Goal: Task Accomplishment & Management: Manage account settings

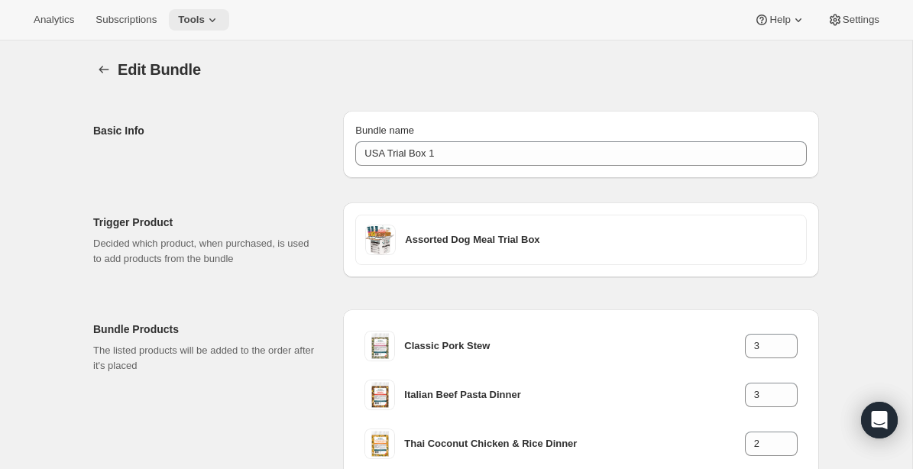
click at [205, 23] on span "Tools" at bounding box center [191, 20] width 27 height 12
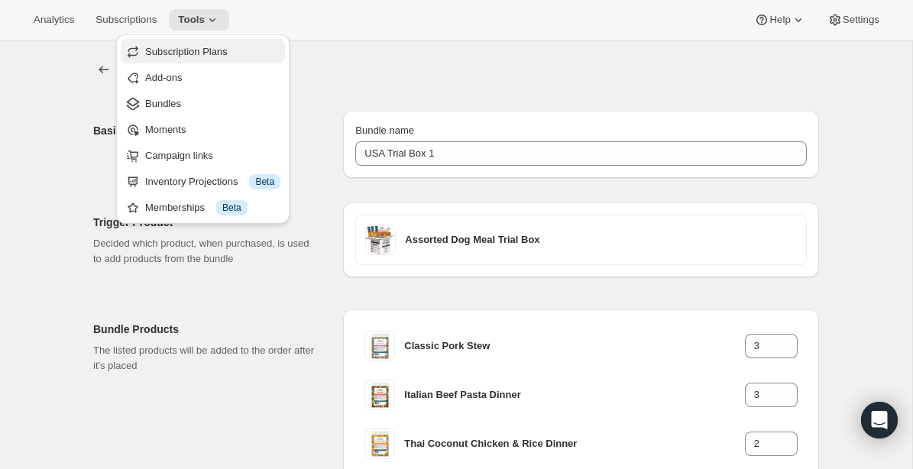
click at [174, 51] on span "Subscription Plans" at bounding box center [186, 51] width 83 height 11
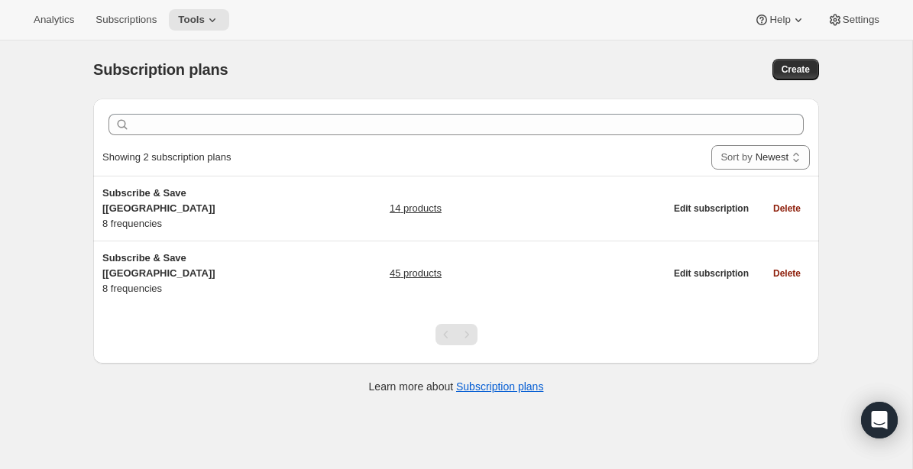
click at [201, 306] on div at bounding box center [456, 335] width 726 height 58
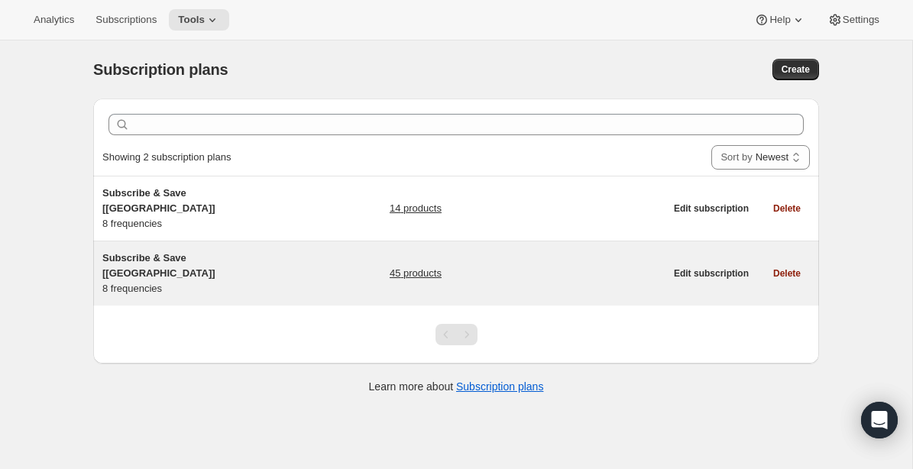
click at [205, 252] on span "Subscribe & Save [Canada]" at bounding box center [158, 265] width 113 height 27
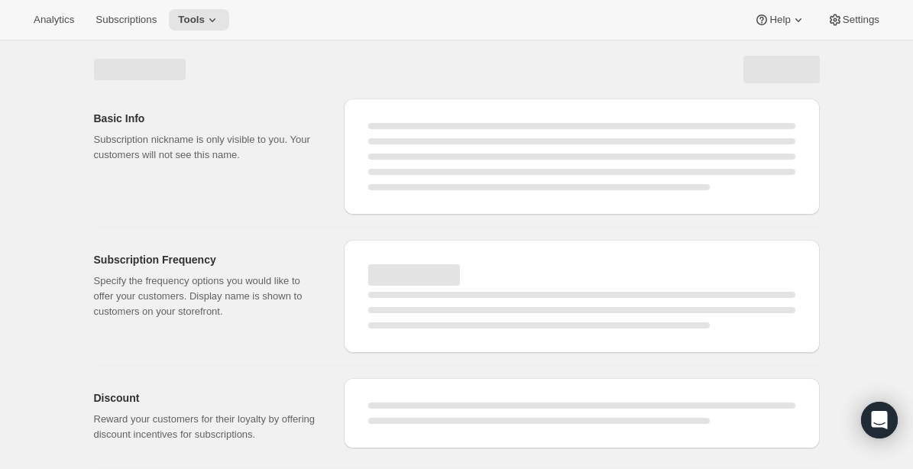
select select "WEEK"
select select "MONTH"
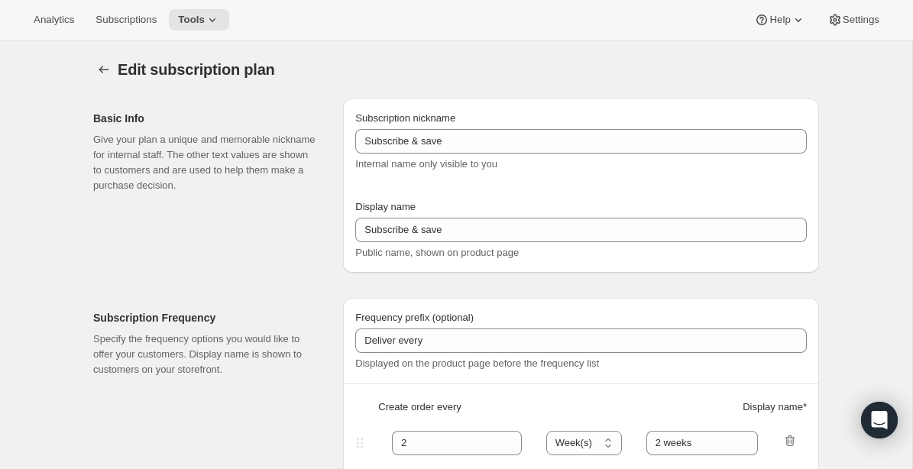
type input "Subscribe & Save [Canada]"
type input "1"
type input "1 week"
type input "2"
select select "WEEK"
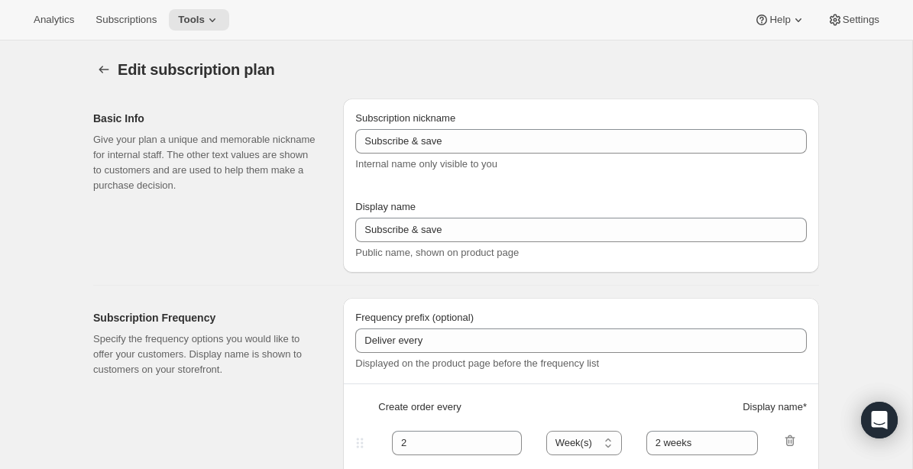
type input "2 weeks"
type input "5"
checkbox input "true"
select select "WEEK"
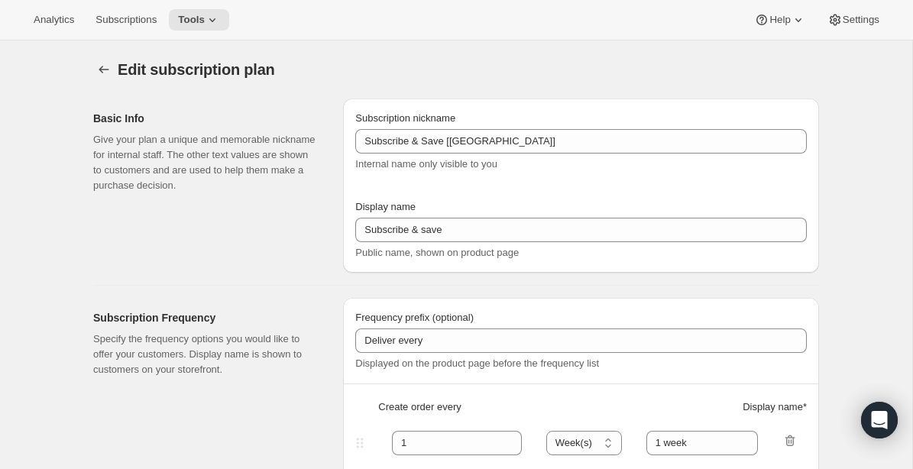
select select "WEEK"
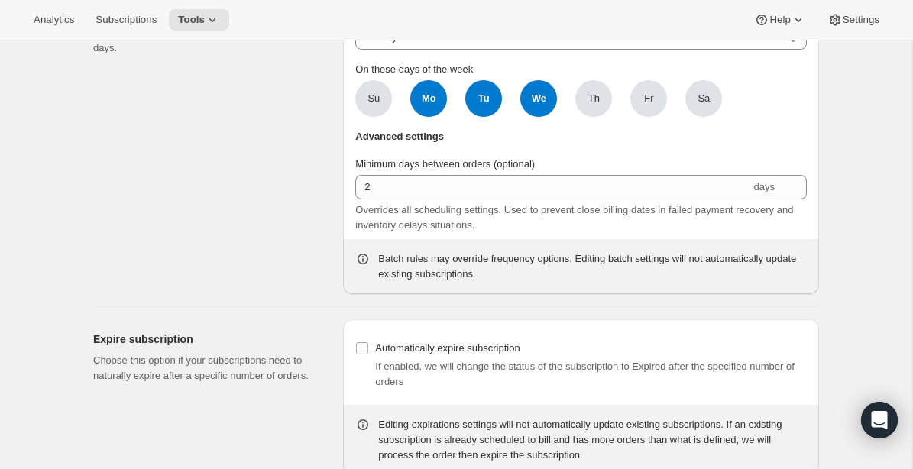
scroll to position [3099, 0]
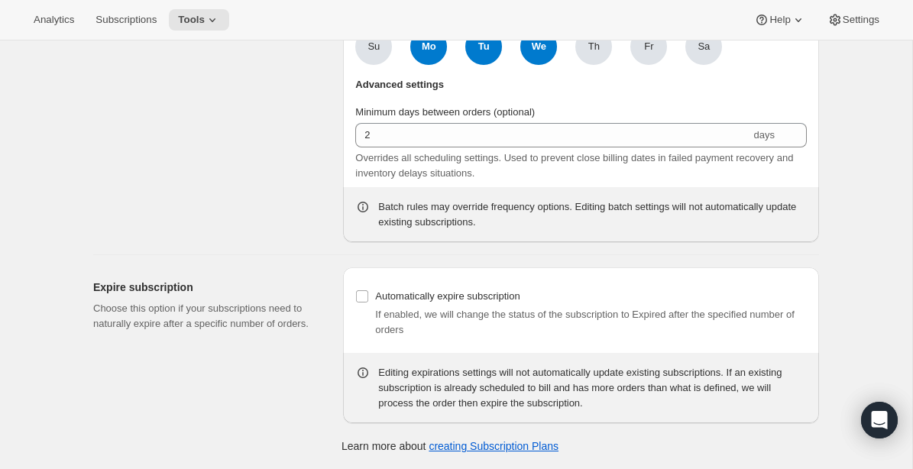
click at [256, 109] on div "Batch orders When this option is selected, first time orders are placed the day…" at bounding box center [212, 75] width 238 height 333
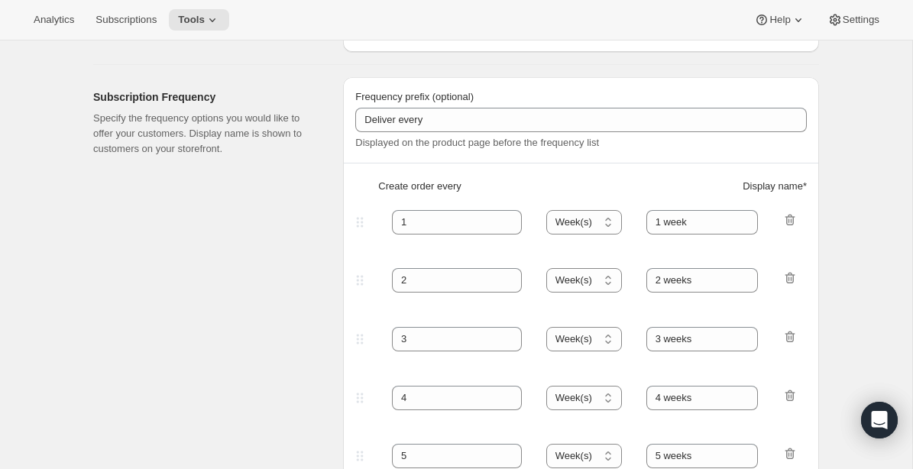
scroll to position [179, 0]
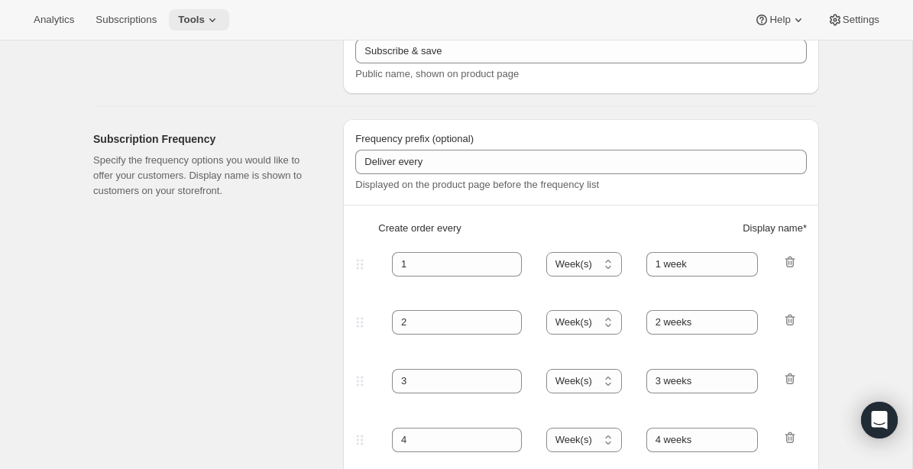
click at [227, 25] on button "Tools" at bounding box center [199, 19] width 60 height 21
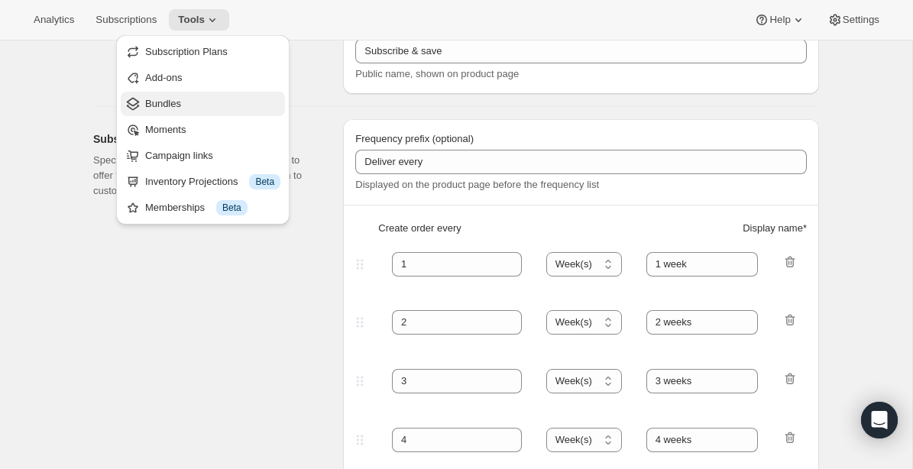
click at [161, 102] on span "Bundles" at bounding box center [163, 103] width 36 height 11
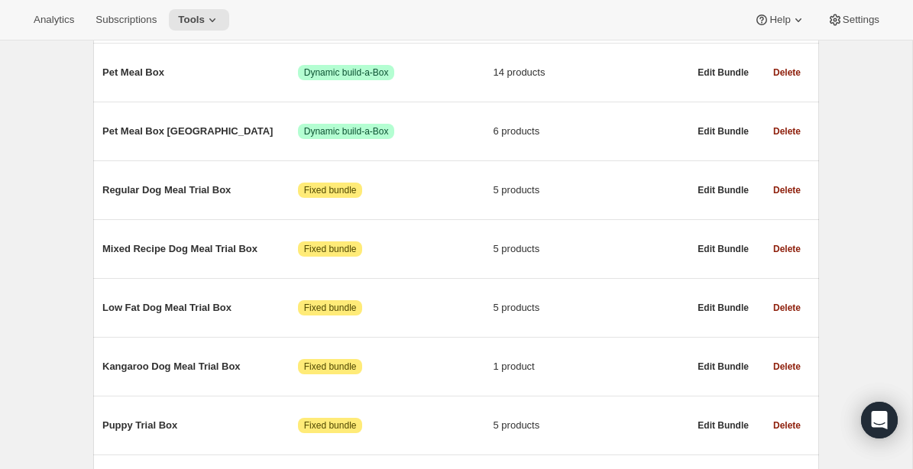
scroll to position [322, 0]
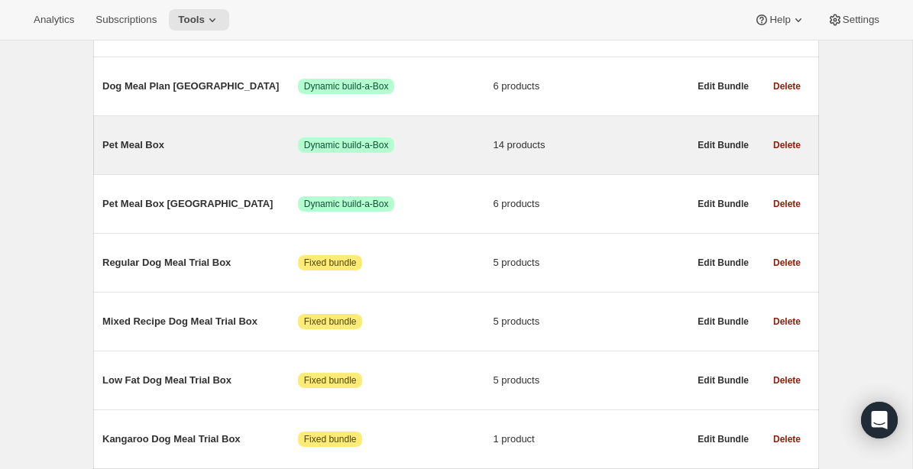
click at [148, 148] on span "Pet Meal Box" at bounding box center [200, 145] width 196 height 15
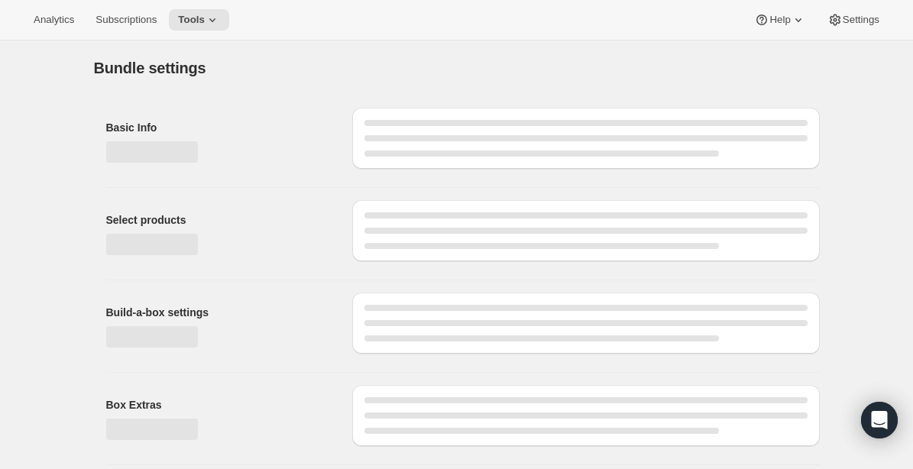
type input "Pet Meal Box"
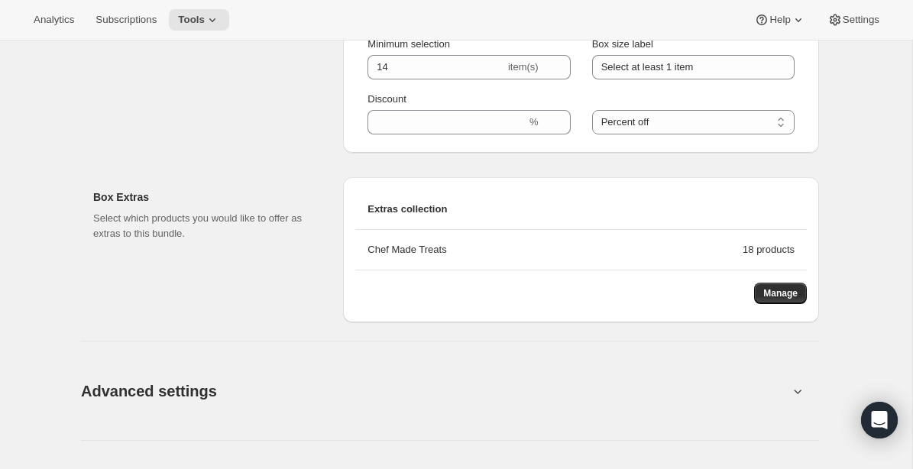
scroll to position [1592, 0]
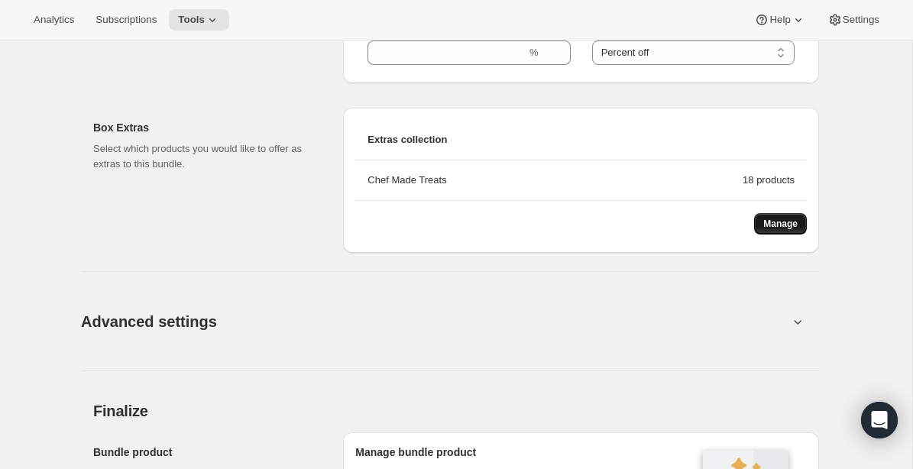
click at [782, 224] on span "Manage" at bounding box center [780, 224] width 34 height 12
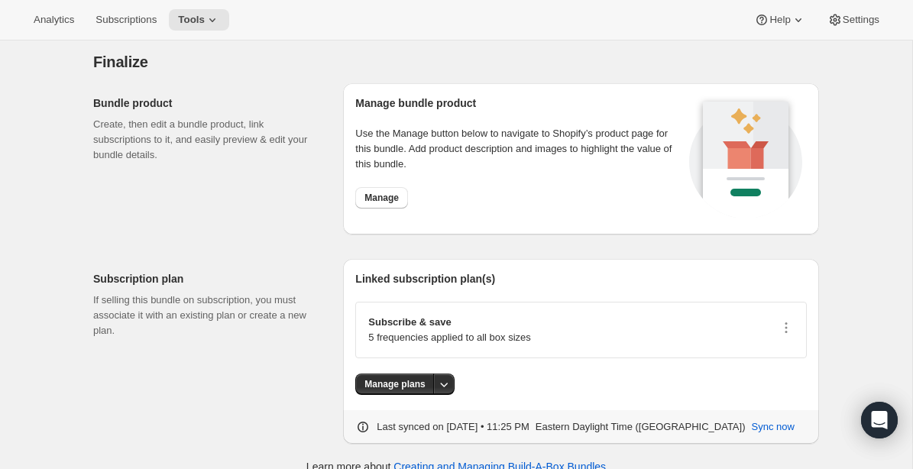
scroll to position [1961, 0]
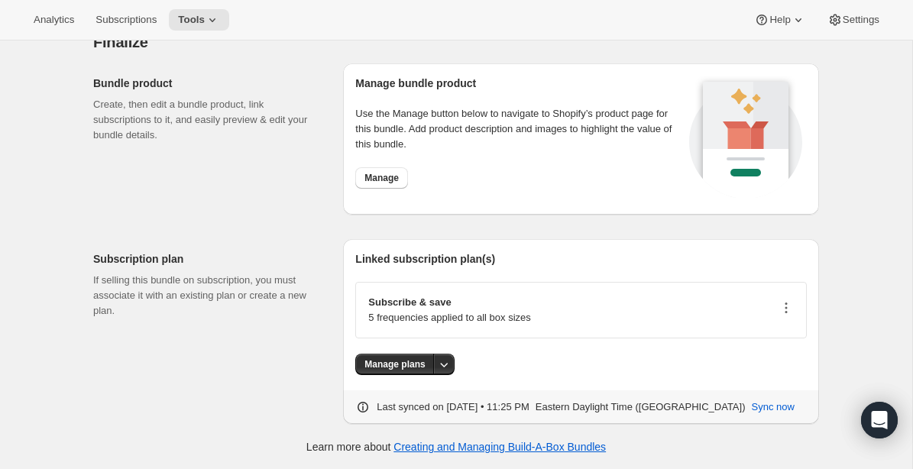
click at [782, 312] on icon "button" at bounding box center [786, 307] width 15 height 15
click at [768, 359] on span "Edit plan details" at bounding box center [762, 361] width 70 height 11
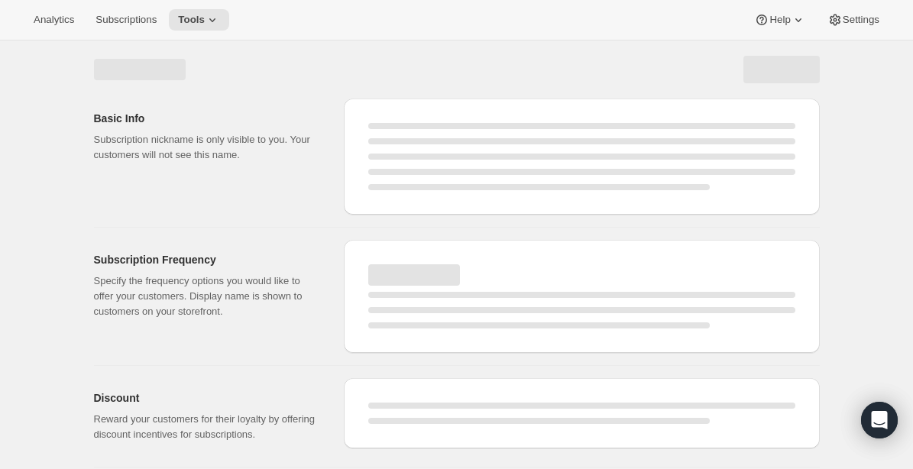
select select "WEEK"
select select "MONTH"
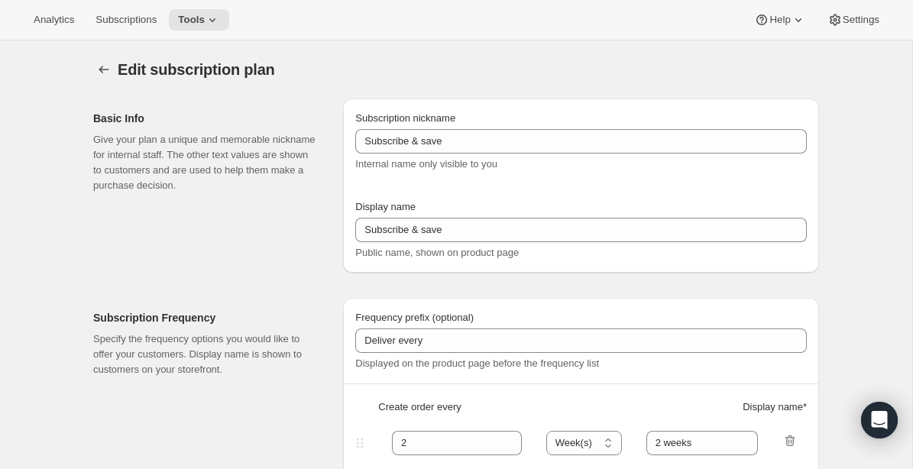
type input "Subscribe & Save [Canada]"
type input "1"
type input "1 week"
type input "2"
select select "WEEK"
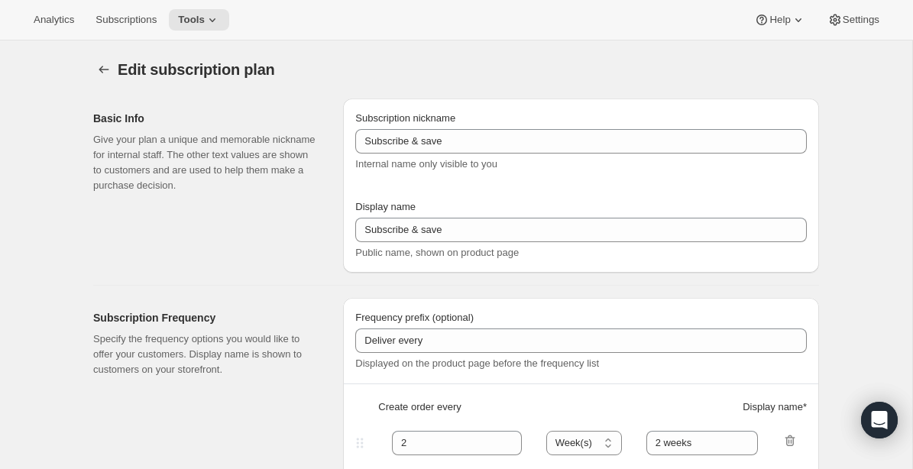
type input "2 weeks"
type input "5"
checkbox input "true"
select select "WEEK"
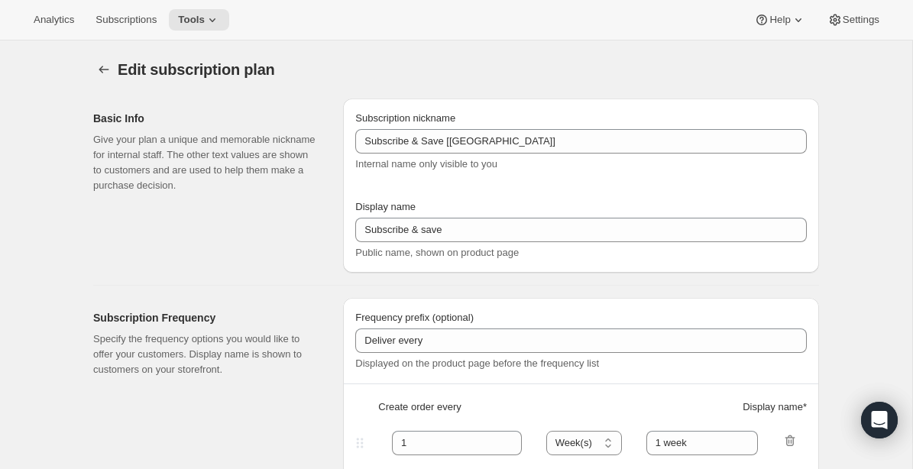
select select "WEEK"
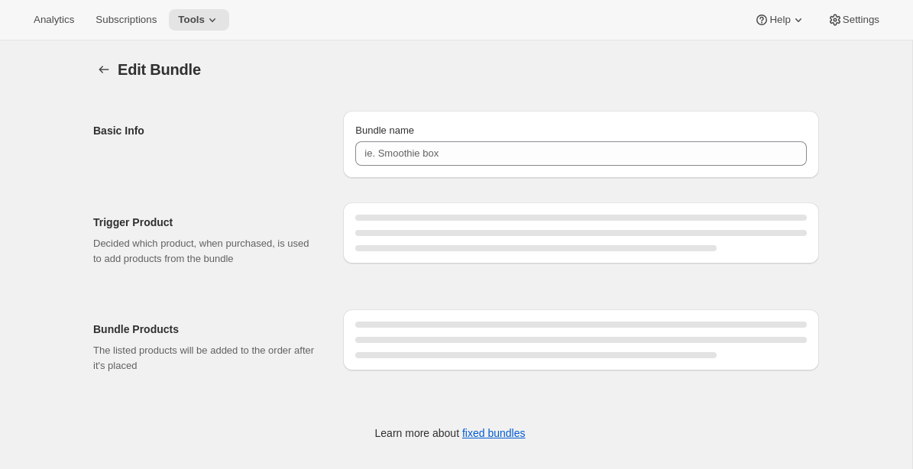
type input "USA Trial Box 1"
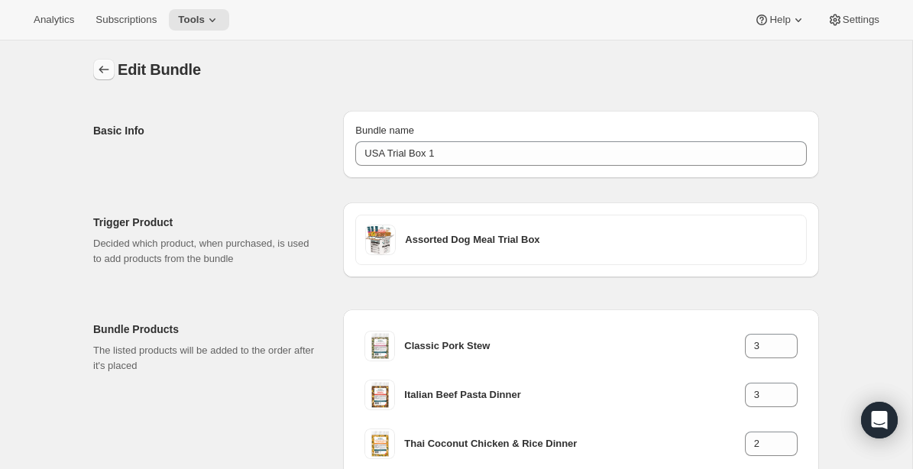
click at [105, 66] on icon "Bundles" at bounding box center [103, 69] width 15 height 15
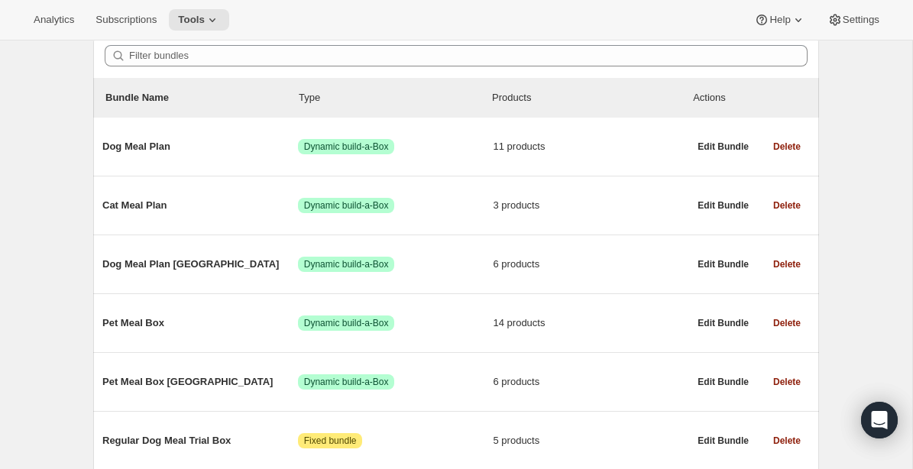
scroll to position [145, 0]
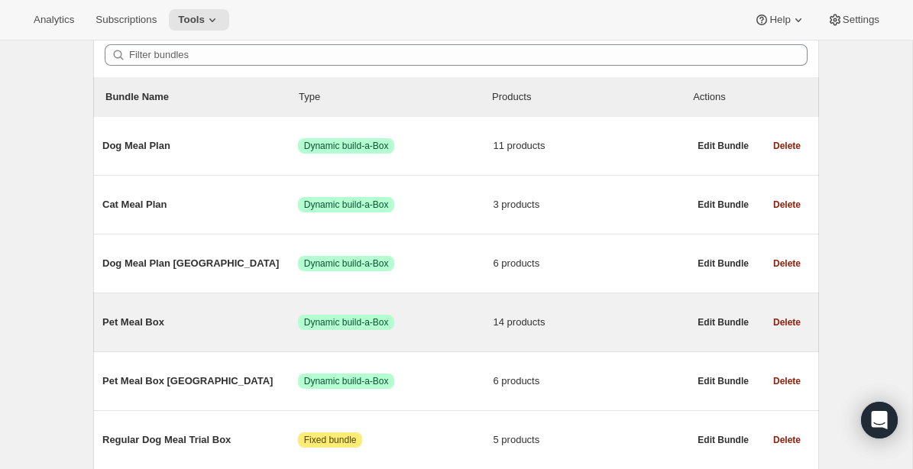
click at [142, 322] on span "Pet Meal Box" at bounding box center [200, 322] width 196 height 15
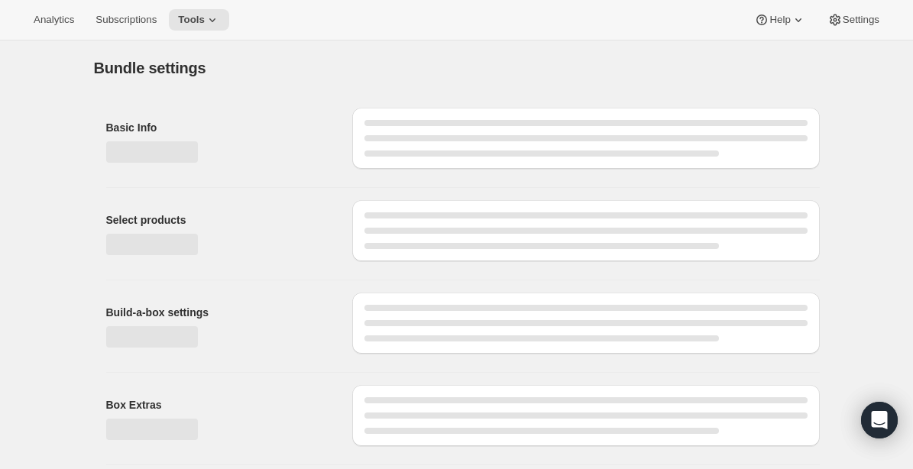
type input "Pet Meal Box"
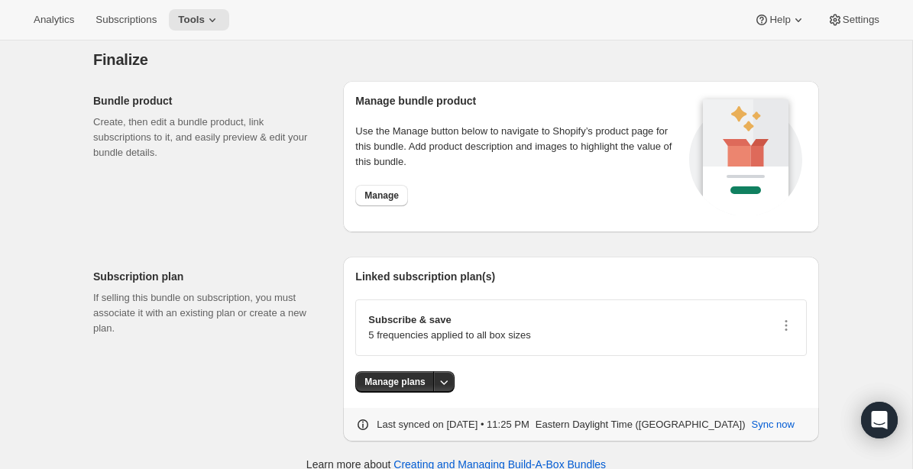
scroll to position [1961, 0]
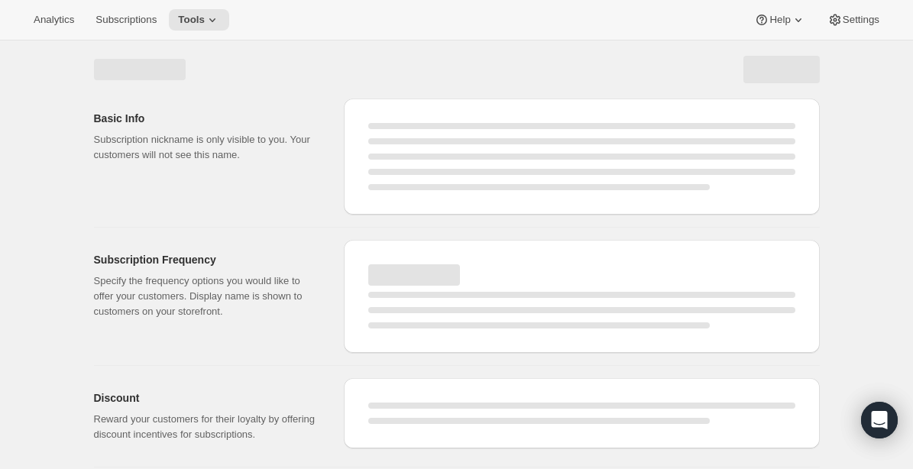
select select "WEEK"
select select "MONTH"
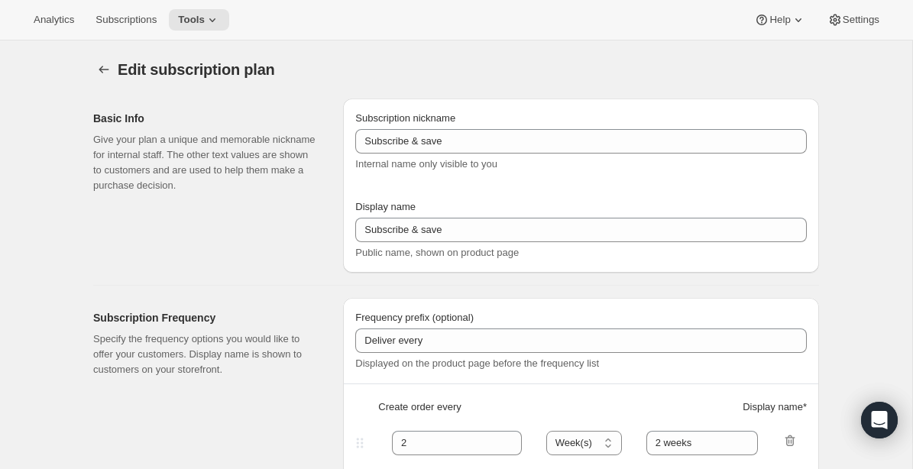
type input "Subscribe & Save [[GEOGRAPHIC_DATA]]"
type input "1"
type input "1 week"
type input "2"
select select "WEEK"
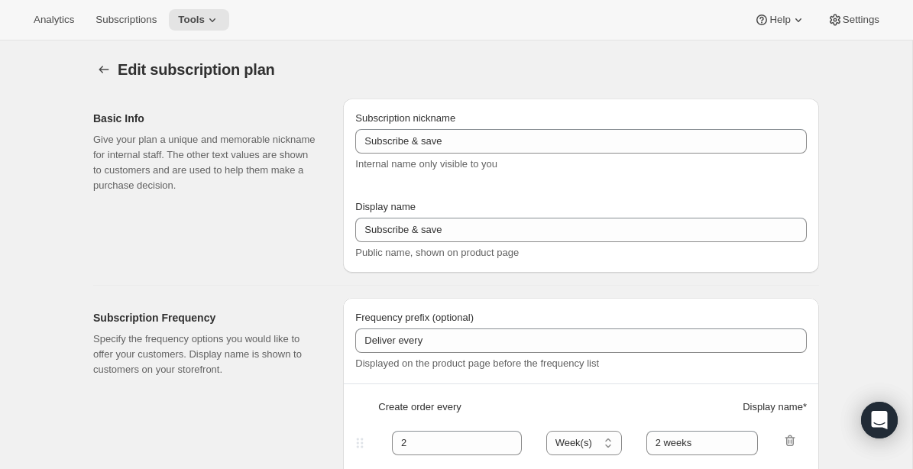
type input "2 weeks"
type input "5"
checkbox input "true"
select select "WEEK"
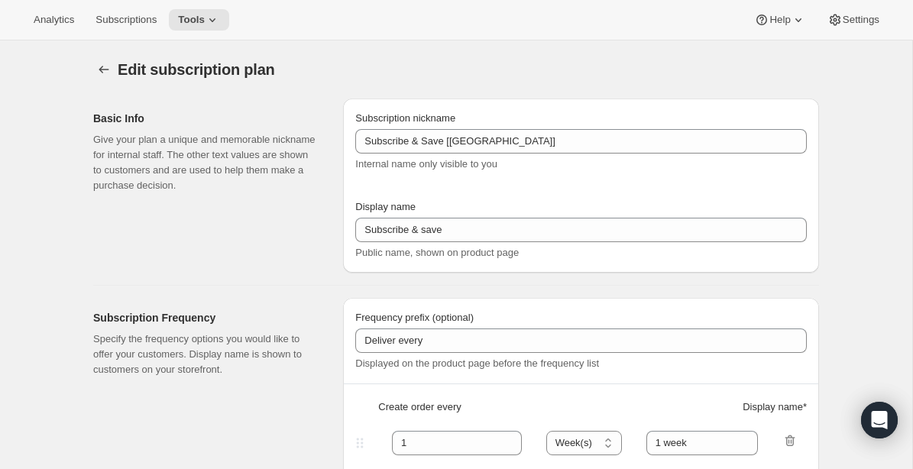
select select "WEEK"
click at [99, 66] on icon "Subscription plans" at bounding box center [103, 69] width 15 height 15
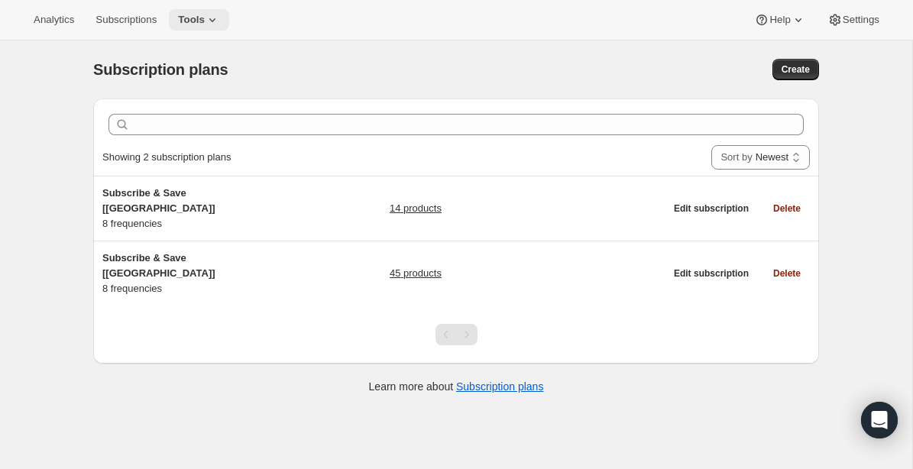
click at [215, 21] on icon at bounding box center [212, 19] width 15 height 15
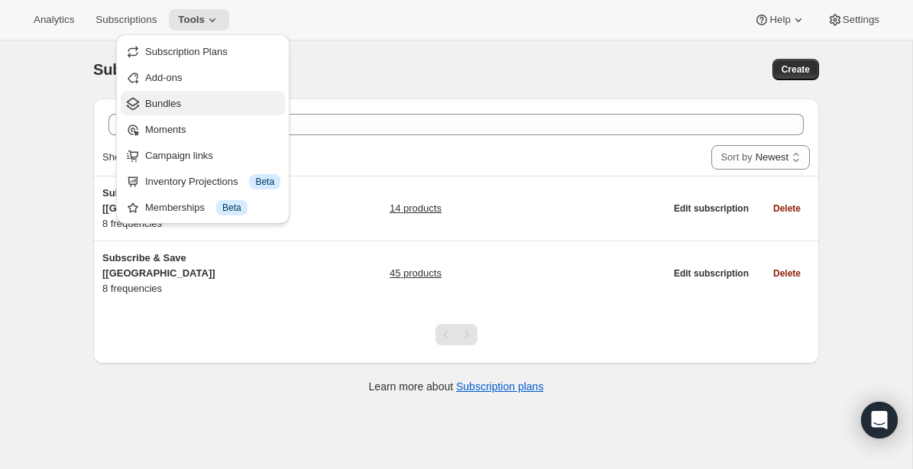
click at [173, 105] on span "Bundles" at bounding box center [163, 103] width 36 height 11
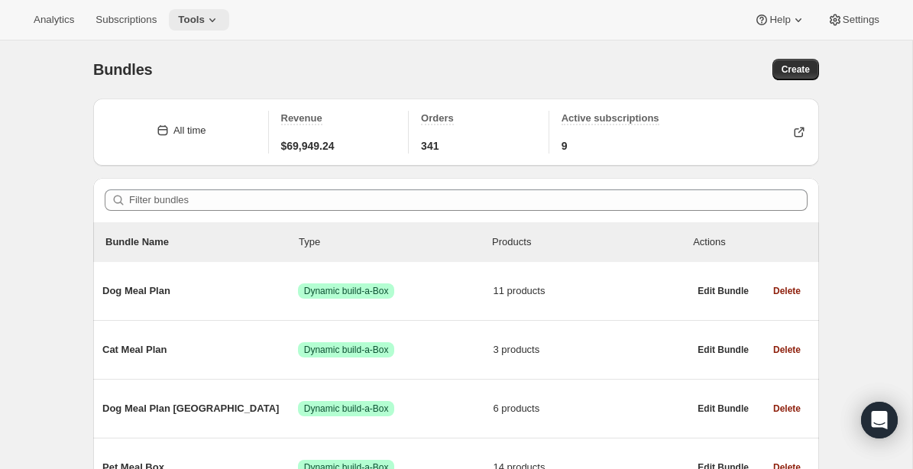
click at [218, 10] on button "Tools" at bounding box center [199, 19] width 60 height 21
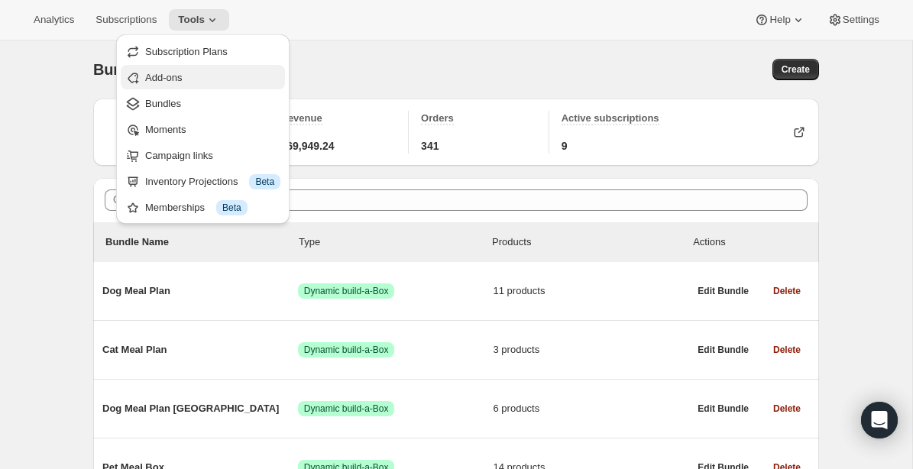
click at [173, 77] on span "Add-ons" at bounding box center [163, 77] width 37 height 11
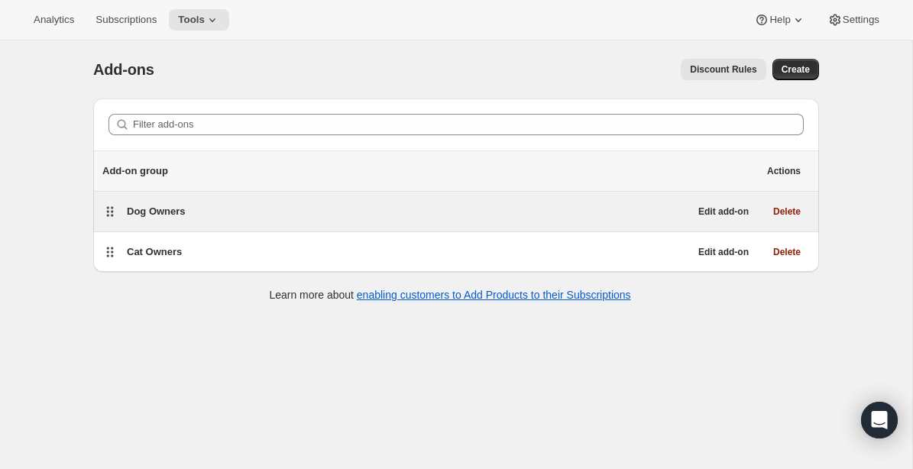
click at [154, 209] on span "Dog Owners" at bounding box center [156, 211] width 59 height 11
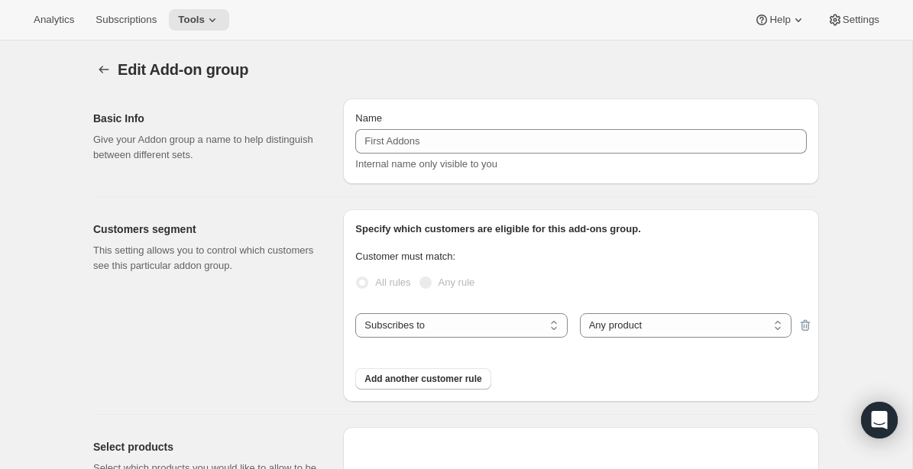
type input "Dog Owners"
radio input "false"
radio input "true"
select select "selectedVariants"
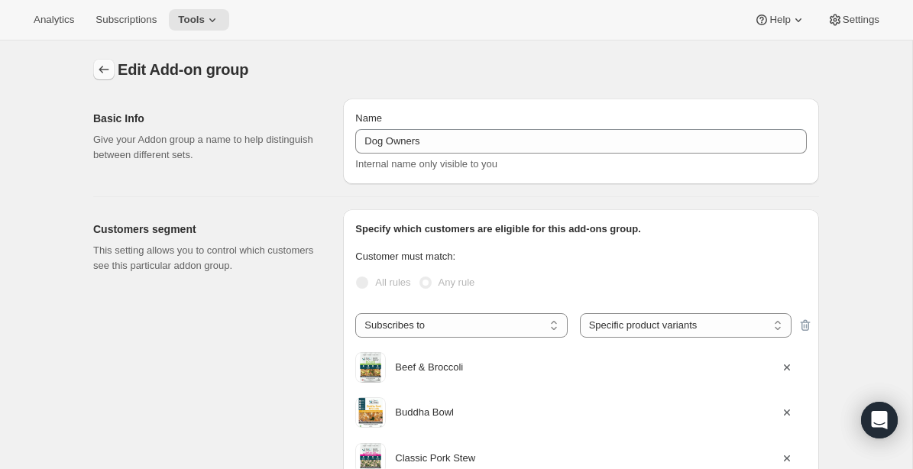
click at [103, 72] on icon "Addon groups" at bounding box center [103, 69] width 15 height 15
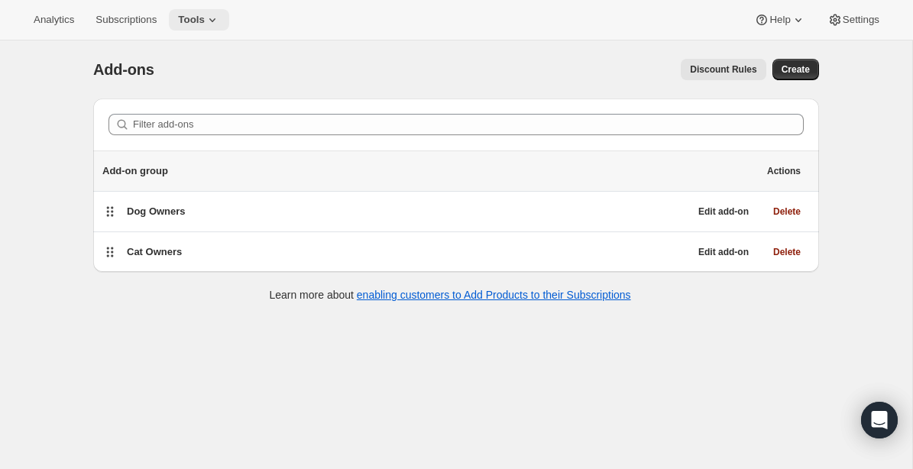
click at [213, 24] on icon at bounding box center [212, 19] width 15 height 15
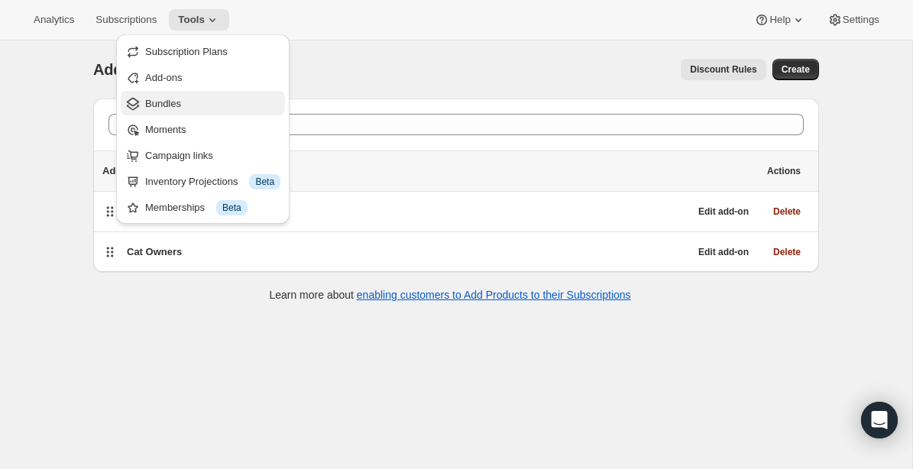
click at [173, 102] on span "Bundles" at bounding box center [163, 103] width 36 height 11
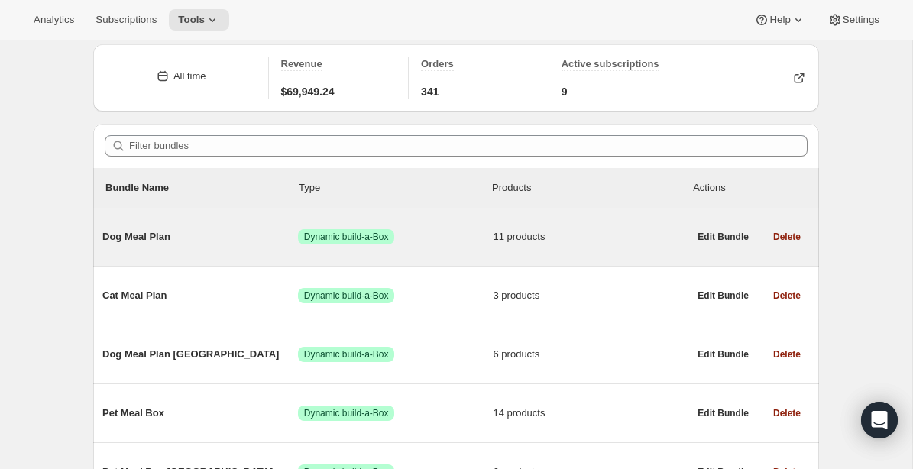
scroll to position [56, 0]
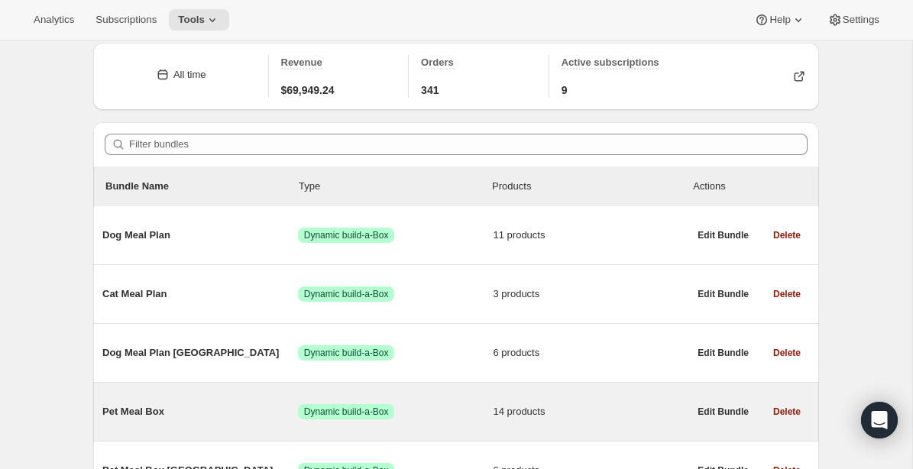
click at [139, 413] on span "Pet Meal Box" at bounding box center [200, 411] width 196 height 15
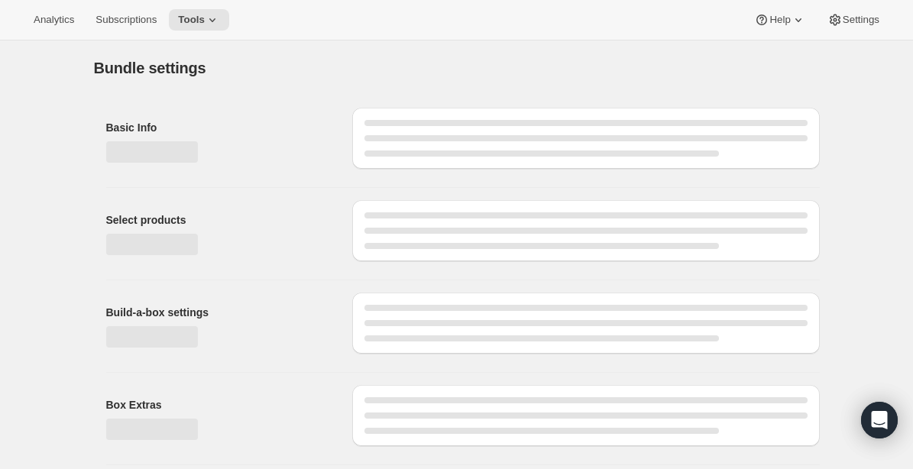
type input "Pet Meal Box"
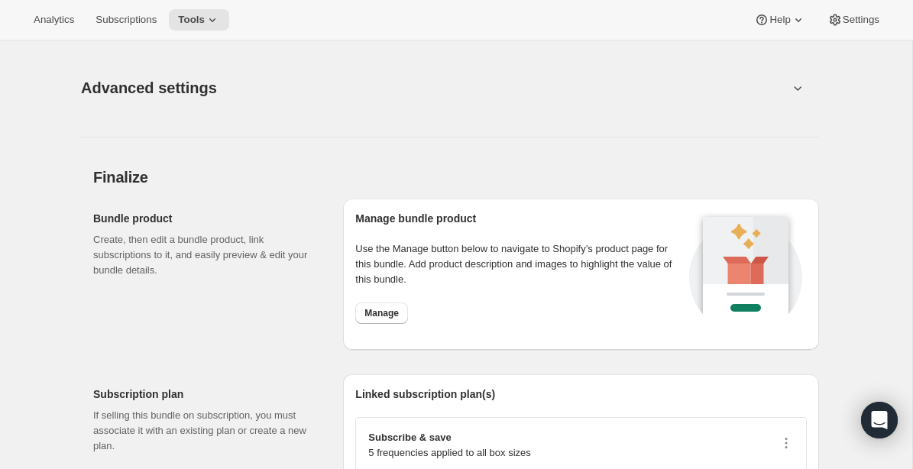
scroll to position [1961, 0]
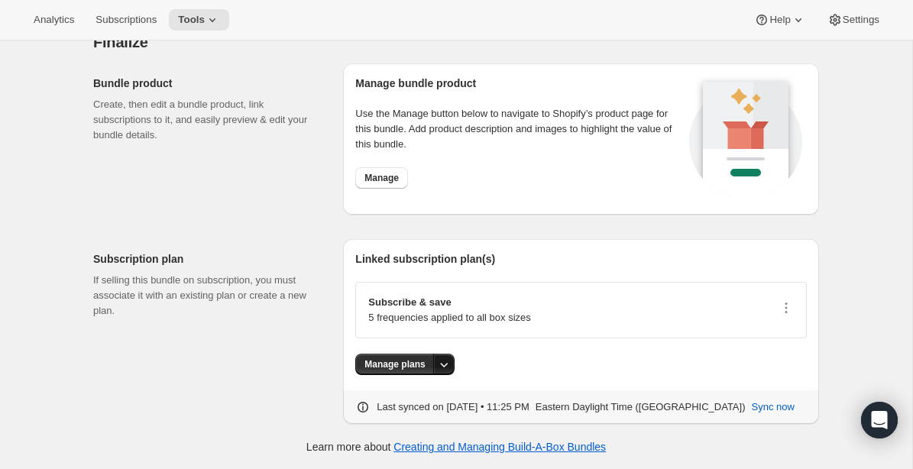
click at [445, 363] on icon "More actions" at bounding box center [443, 364] width 15 height 15
click at [423, 392] on span "Manage plans" at bounding box center [405, 395] width 63 height 11
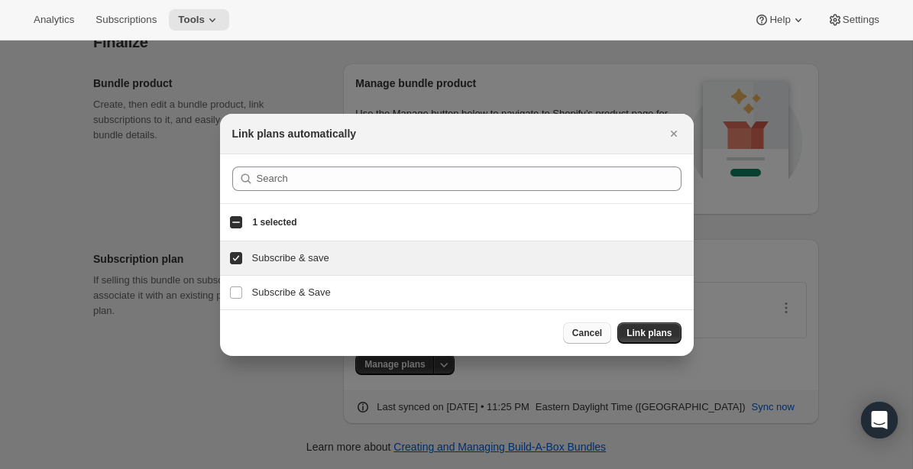
click at [588, 334] on span "Cancel" at bounding box center [587, 333] width 30 height 12
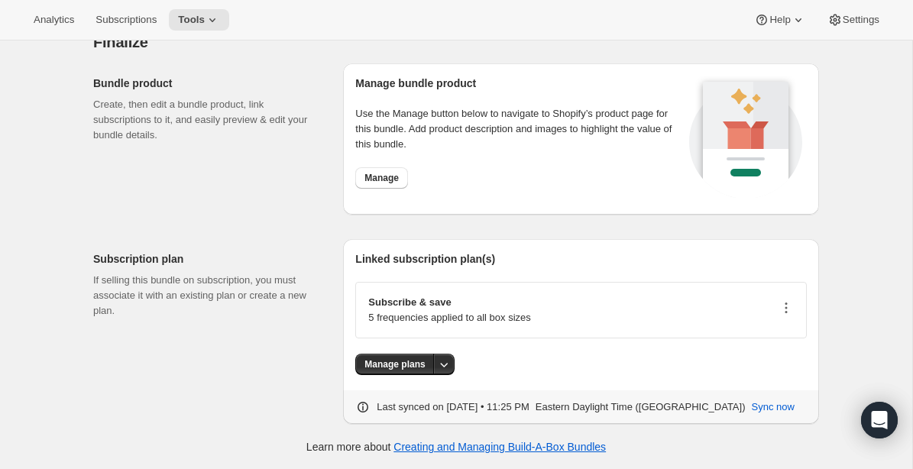
click at [787, 303] on icon "button" at bounding box center [786, 304] width 2 height 2
click at [607, 364] on div "Manage plans" at bounding box center [581, 364] width 452 height 21
click at [180, 360] on div "Subscription plan If selling this bundle on subscription, you must associate it…" at bounding box center [212, 331] width 238 height 185
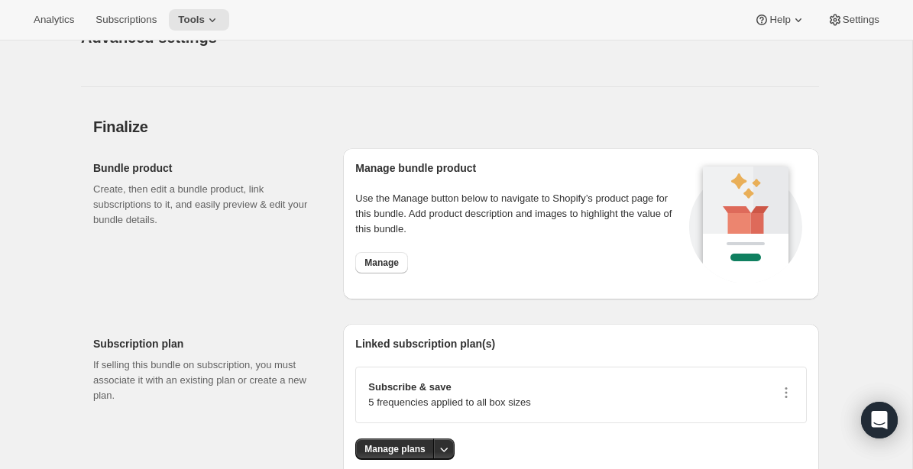
scroll to position [1877, 0]
click at [390, 267] on span "Manage" at bounding box center [381, 262] width 34 height 12
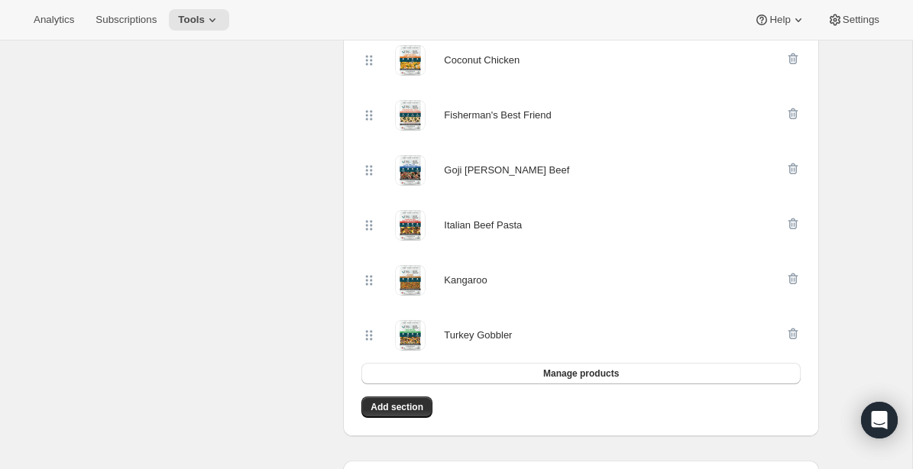
scroll to position [625, 0]
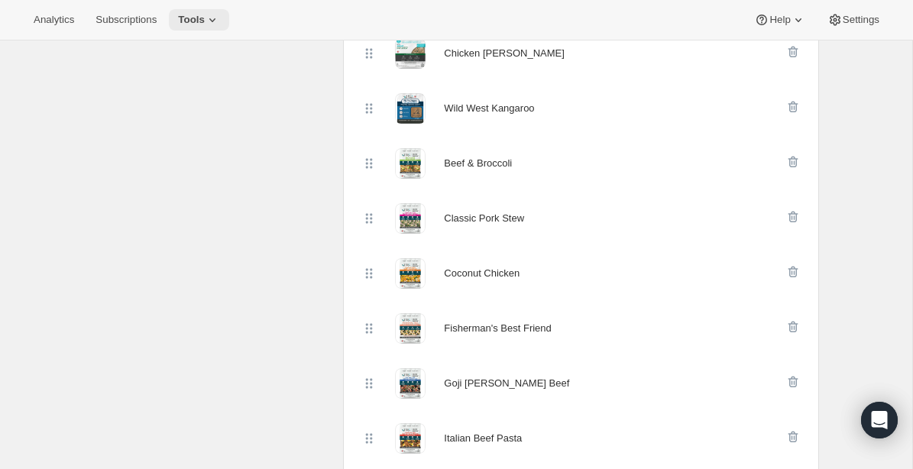
click at [205, 17] on span "Tools" at bounding box center [191, 20] width 27 height 12
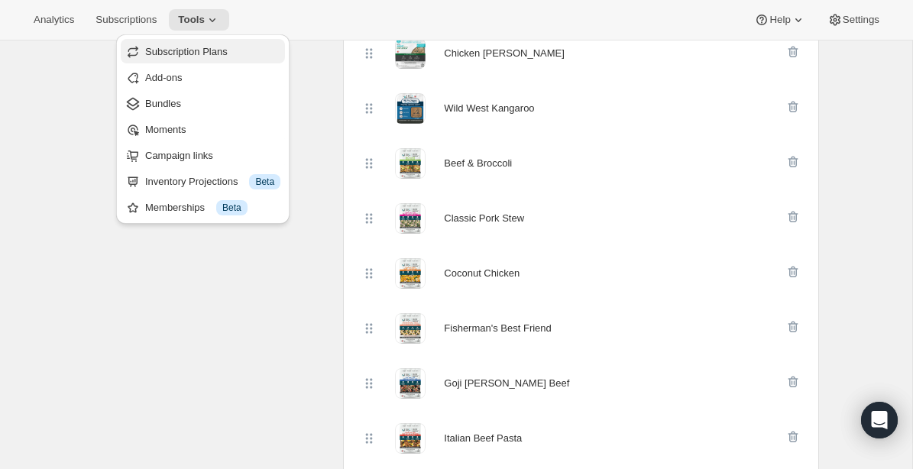
click at [200, 60] on button "Subscription Plans" at bounding box center [203, 51] width 164 height 24
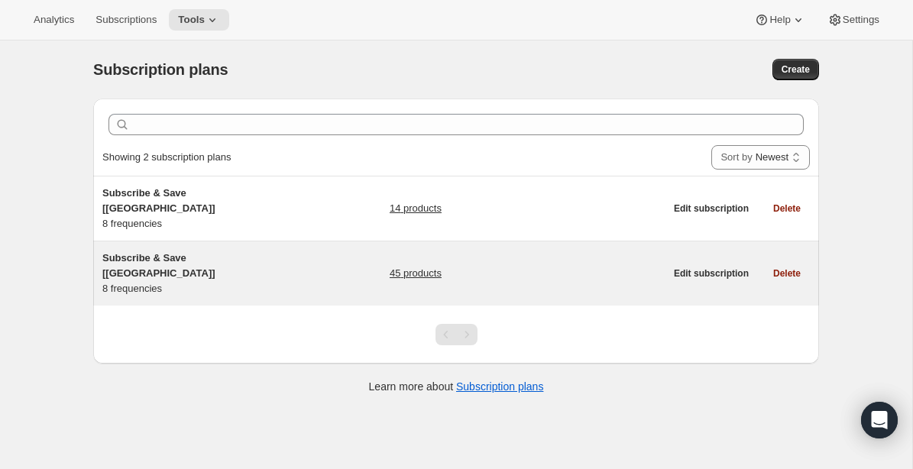
click at [173, 252] on span "Subscribe & Save [Canada]" at bounding box center [158, 265] width 113 height 27
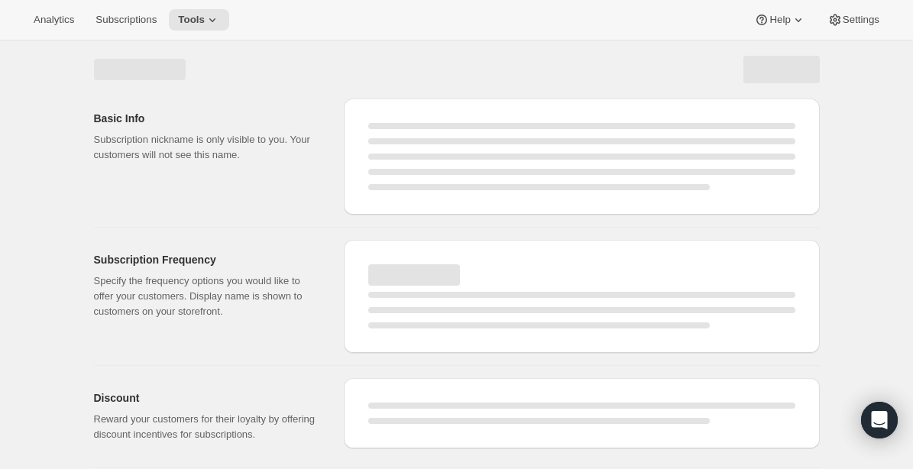
select select "WEEK"
select select "MONTH"
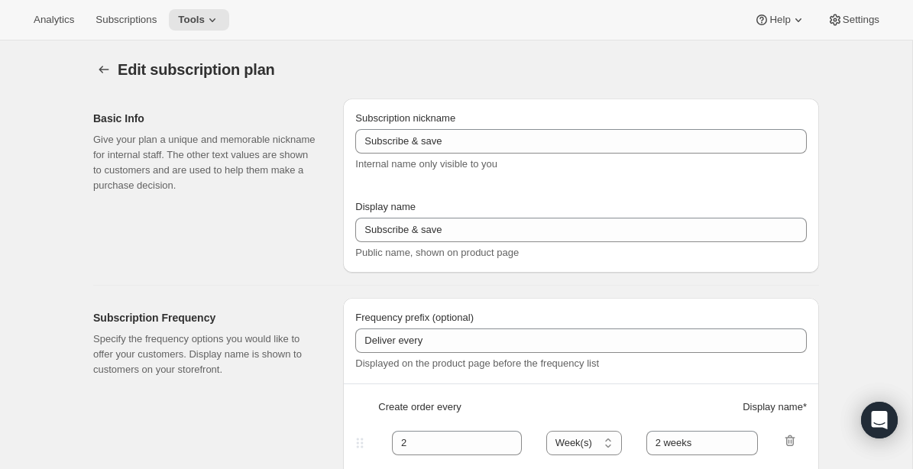
type input "Subscribe & Save [Canada]"
type input "1"
type input "1 week"
type input "2"
select select "WEEK"
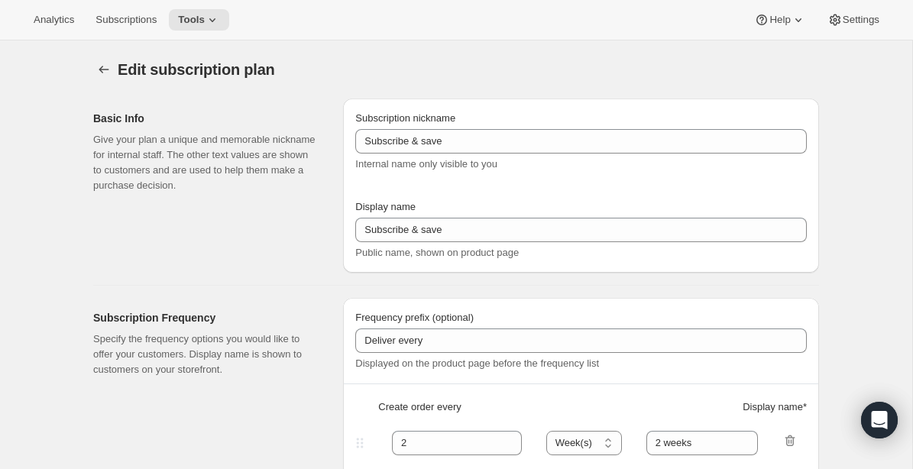
type input "2 weeks"
type input "5"
checkbox input "true"
select select "WEEK"
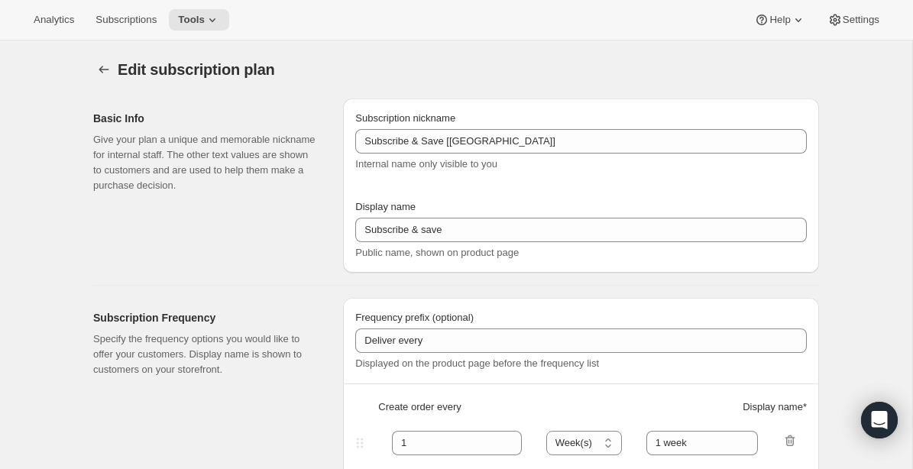
select select "WEEK"
